Goal: Find specific page/section: Find specific page/section

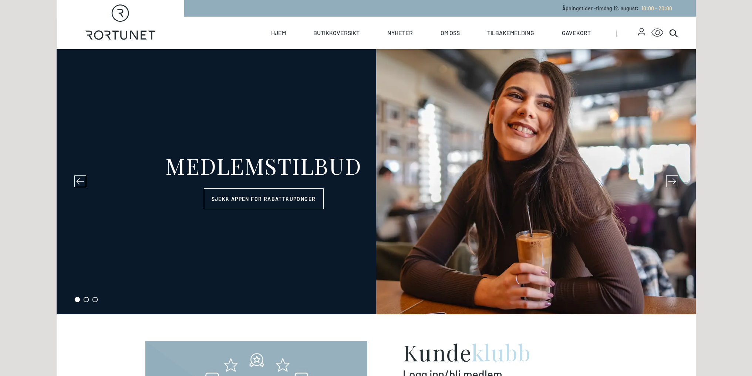
select select "NO"
click at [0, 0] on link "Butikker" at bounding box center [0, 0] width 0 height 0
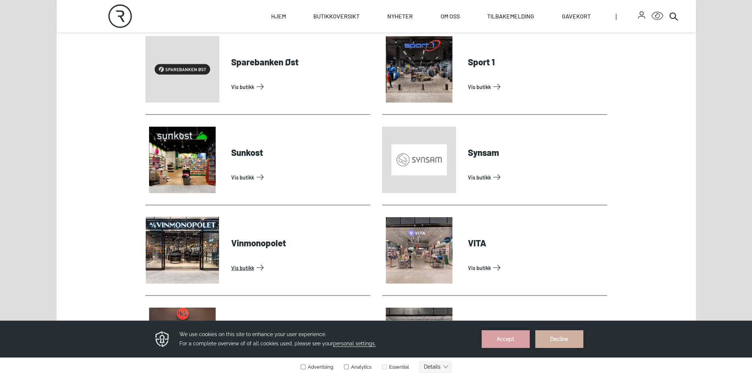
scroll to position [2181, 0]
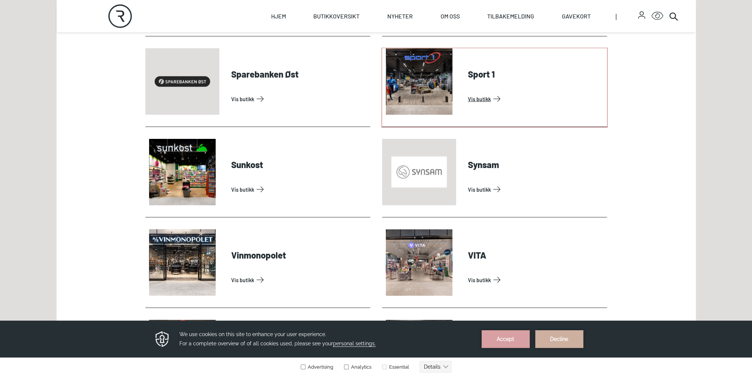
click at [489, 93] on link "Vis butikk" at bounding box center [536, 99] width 136 height 12
